Goal: Information Seeking & Learning: Learn about a topic

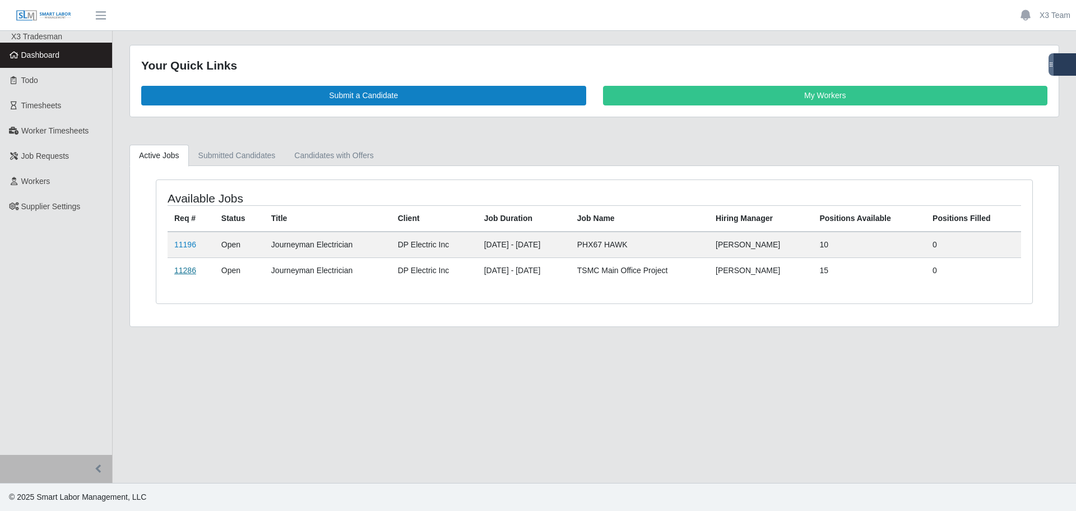
click at [187, 274] on link "11286" at bounding box center [185, 270] width 22 height 9
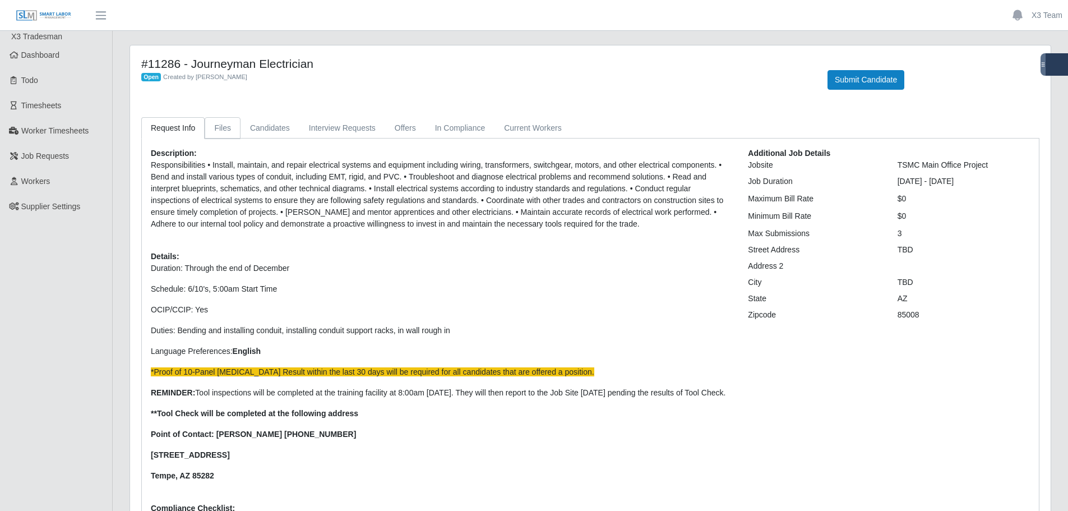
click at [215, 131] on link "Files" at bounding box center [223, 128] width 36 height 22
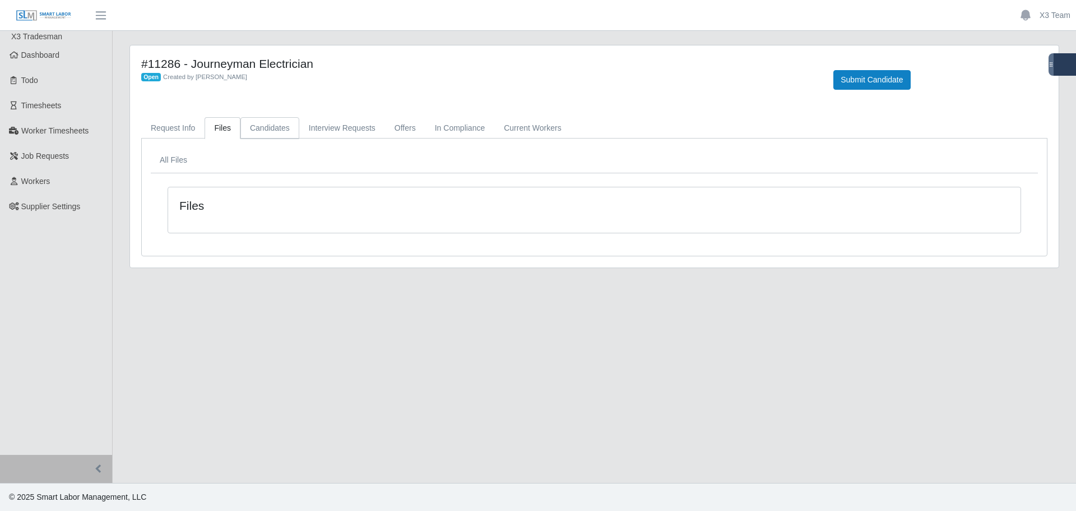
click at [266, 127] on link "Candidates" at bounding box center [269, 128] width 59 height 22
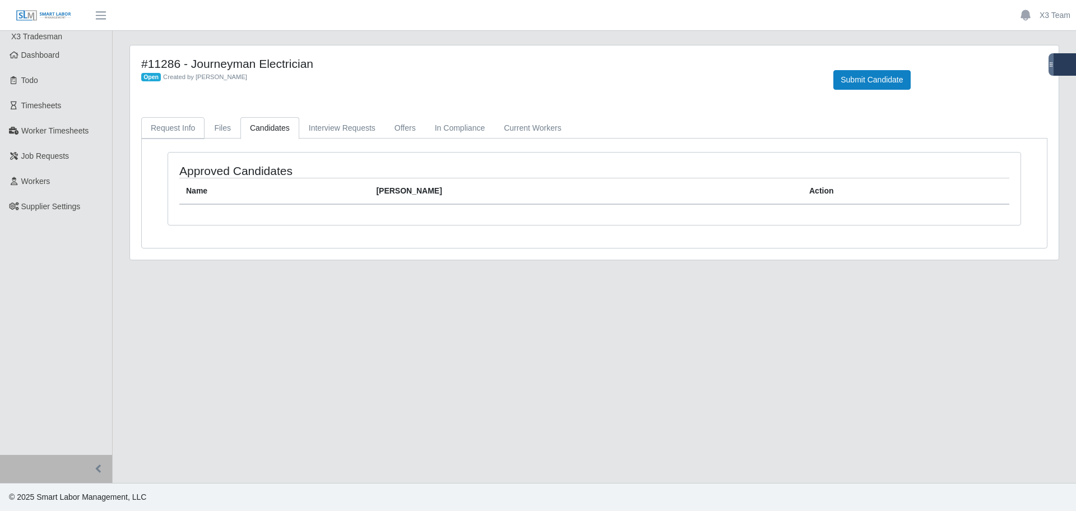
click at [184, 128] on link "Request Info" at bounding box center [172, 128] width 63 height 22
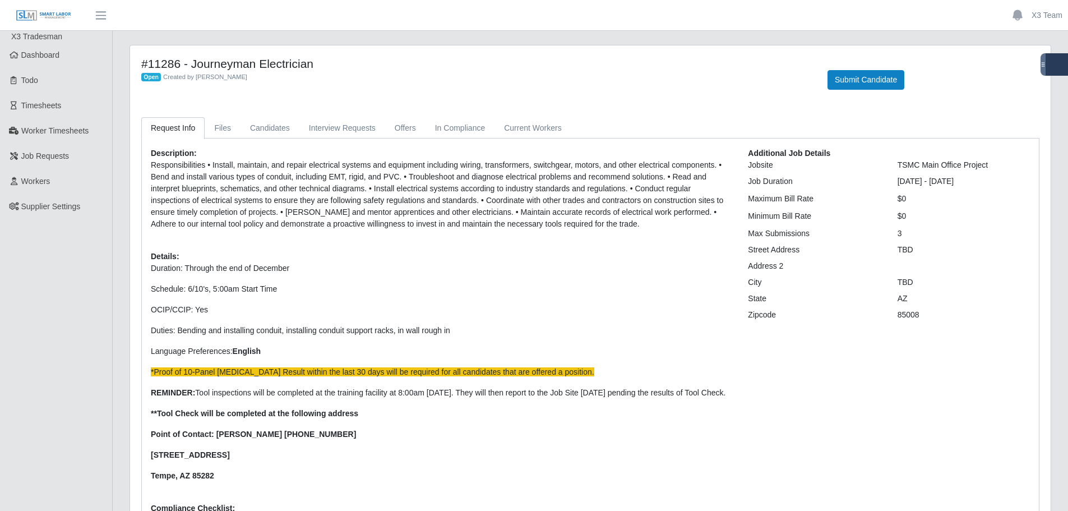
drag, startPoint x: 997, startPoint y: 168, endPoint x: 885, endPoint y: 163, distance: 112.2
click at [885, 163] on div "Jobsite TSMC Main Office Project" at bounding box center [888, 165] width 299 height 12
copy div "TSMC Main Office Project"
click at [413, 323] on p "Duration: Through the end of December Schedule: 6/10's, 5:00am Start Time OCIP/…" at bounding box center [441, 371] width 580 height 219
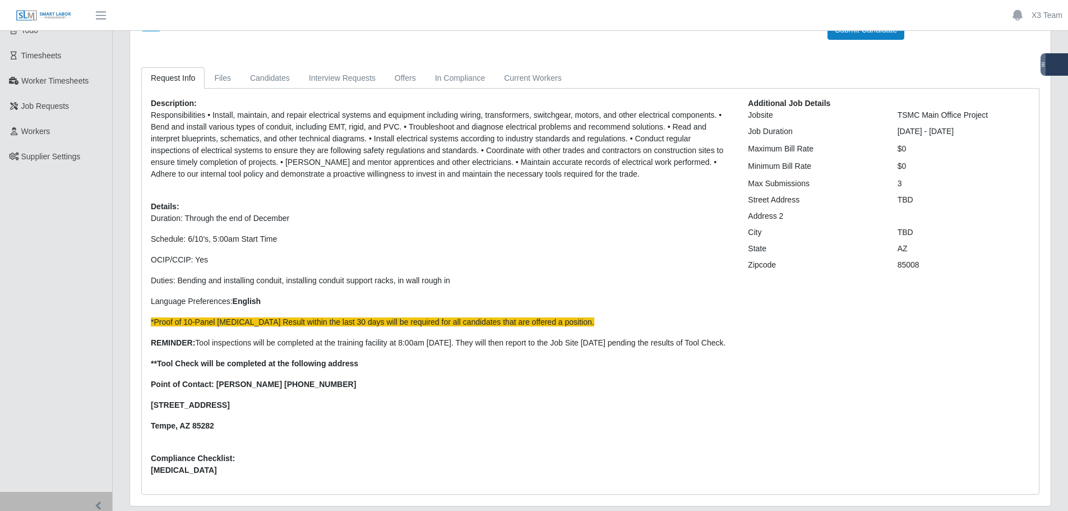
scroll to position [11, 0]
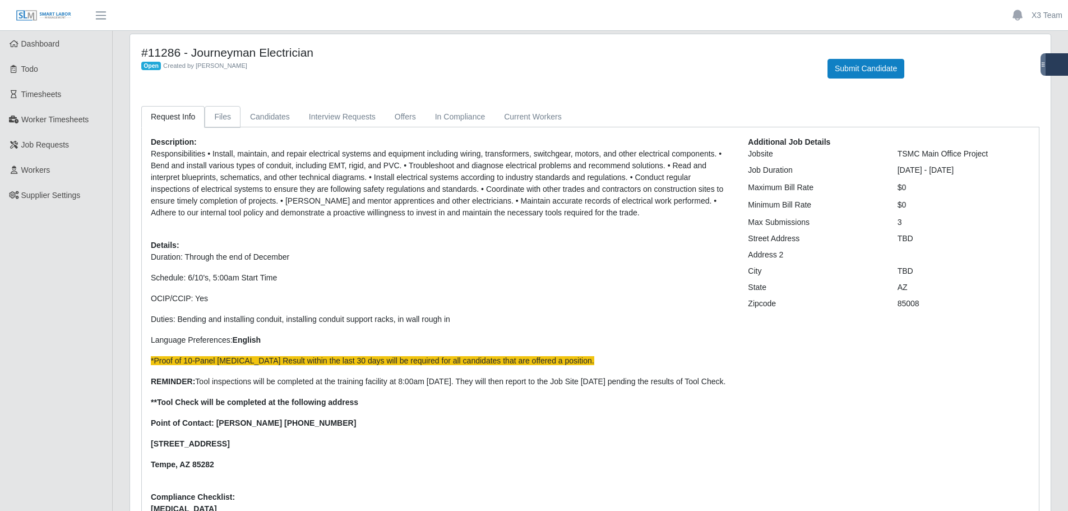
click at [211, 119] on link "Files" at bounding box center [223, 117] width 36 height 22
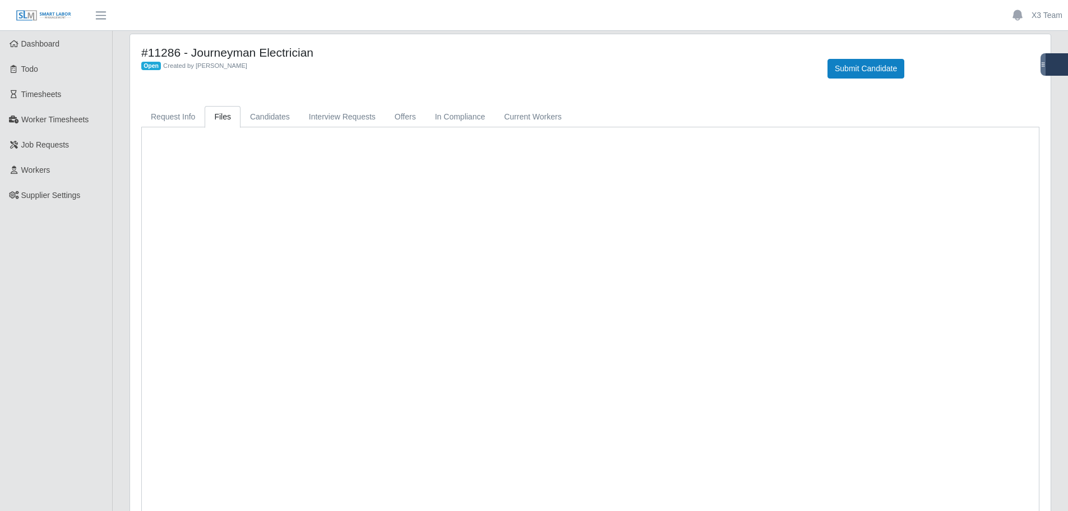
scroll to position [0, 0]
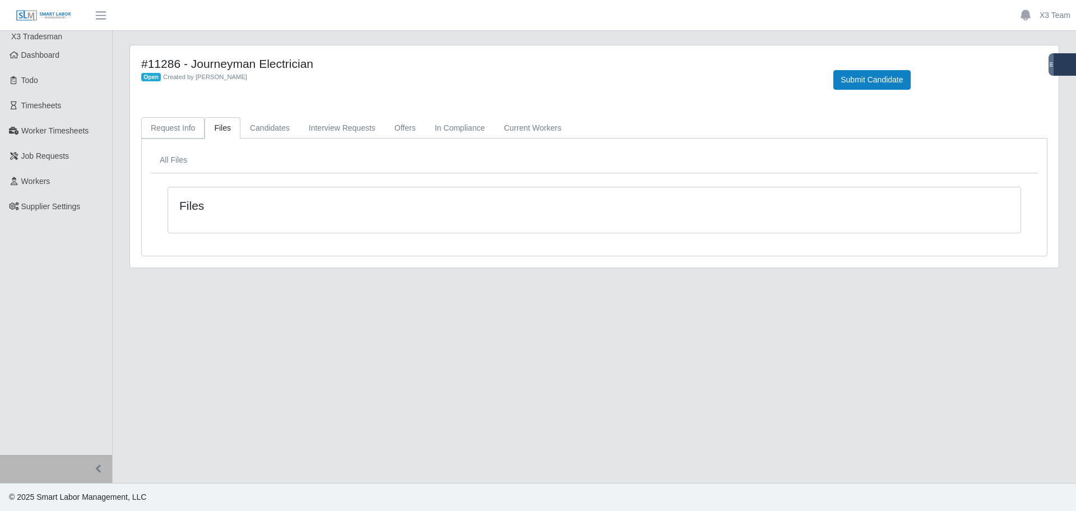
click at [185, 129] on link "Request Info" at bounding box center [172, 128] width 63 height 22
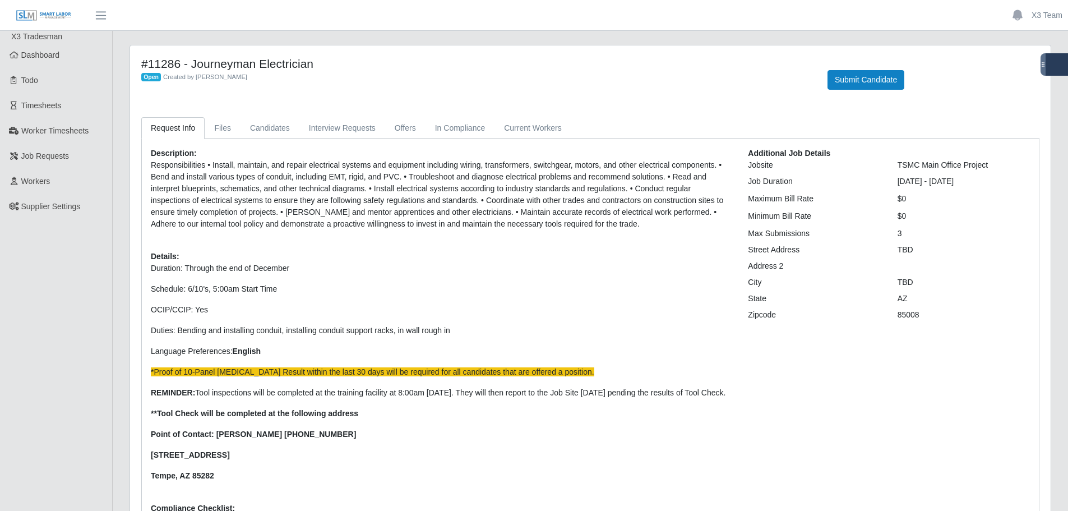
click at [0, 396] on html "X3 Team Account Settings Logout X3 Tradesman Dashboard Todo Timesheets Worker T…" at bounding box center [534, 255] width 1068 height 511
